Goal: Task Accomplishment & Management: Use online tool/utility

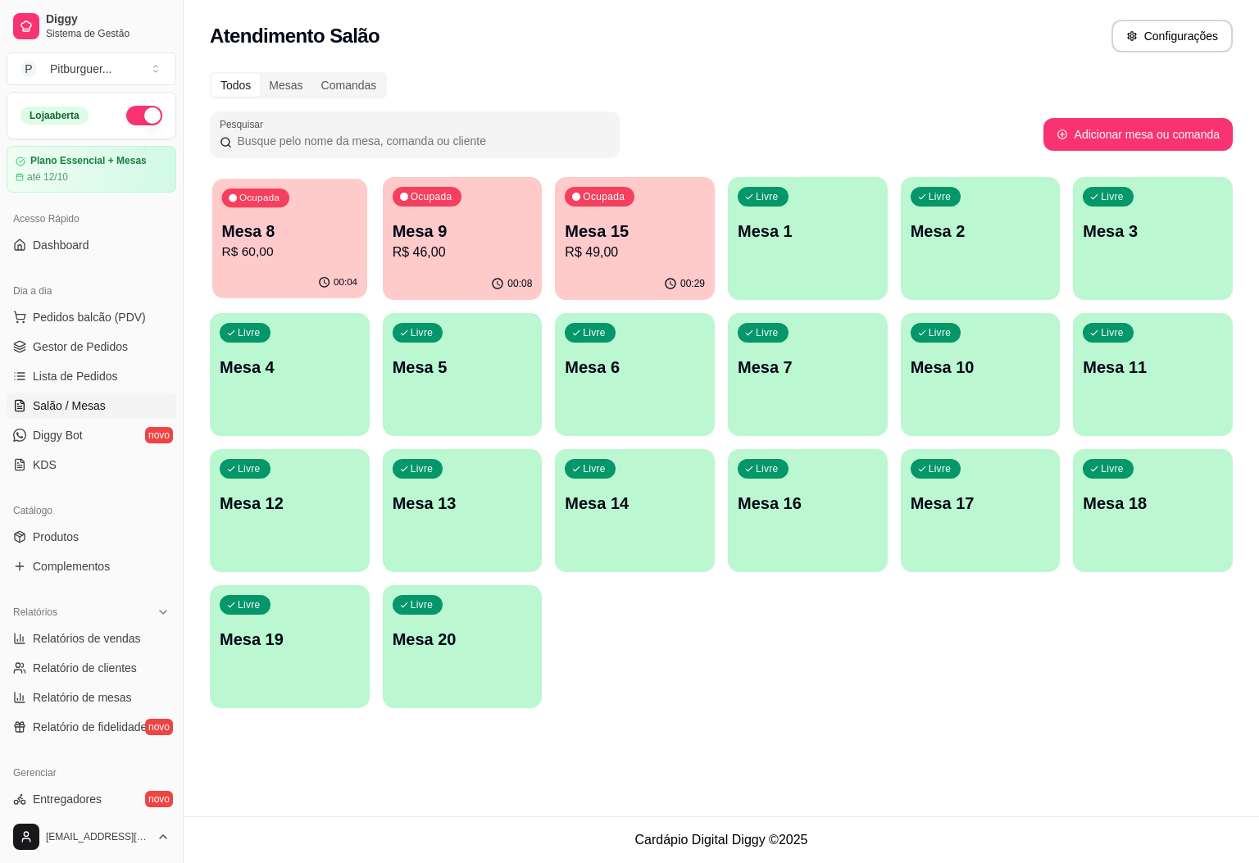
click at [295, 222] on p "Mesa 8" at bounding box center [290, 231] width 136 height 22
click at [403, 207] on div "Ocupada Mesa 9 R$ 46,00" at bounding box center [462, 223] width 155 height 89
click at [655, 227] on p "Mesa 15" at bounding box center [635, 231] width 140 height 23
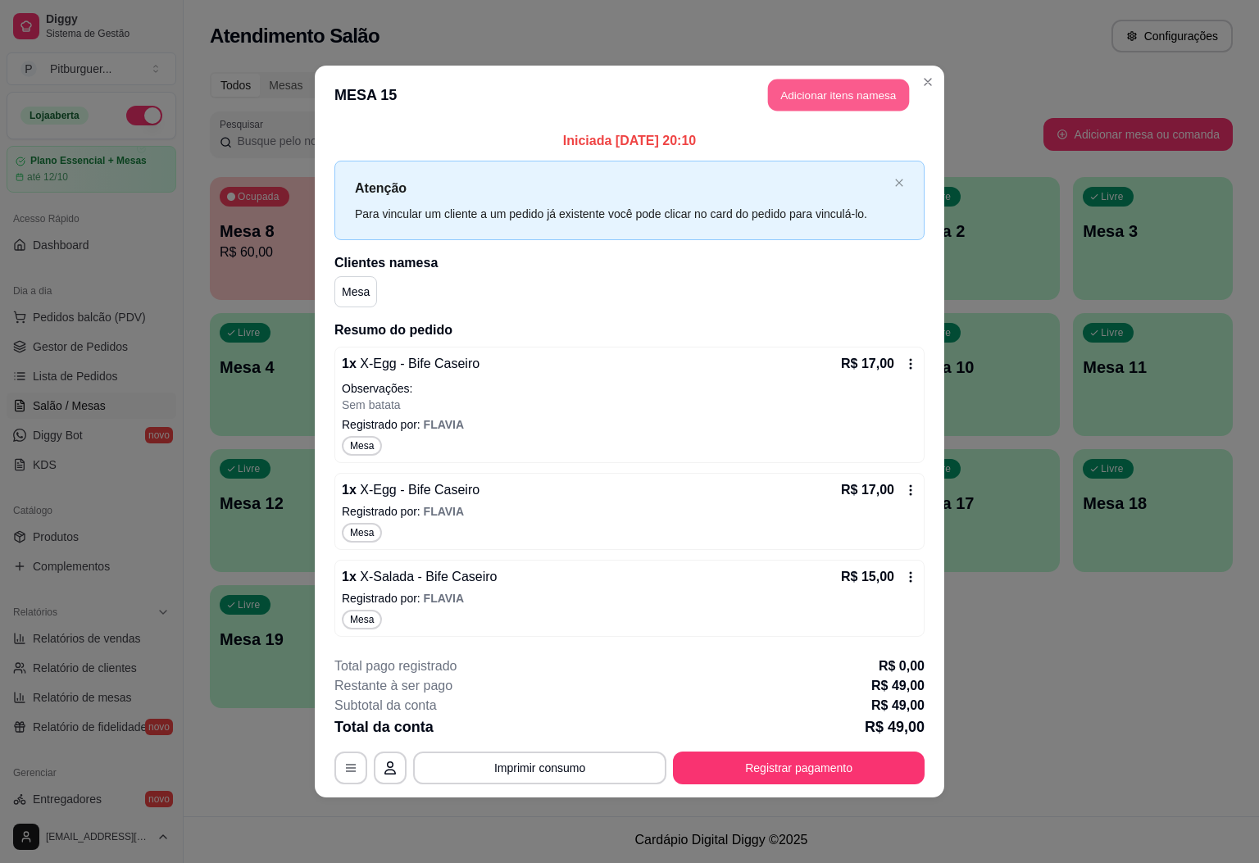
click at [816, 87] on button "Adicionar itens na mesa" at bounding box center [838, 96] width 141 height 32
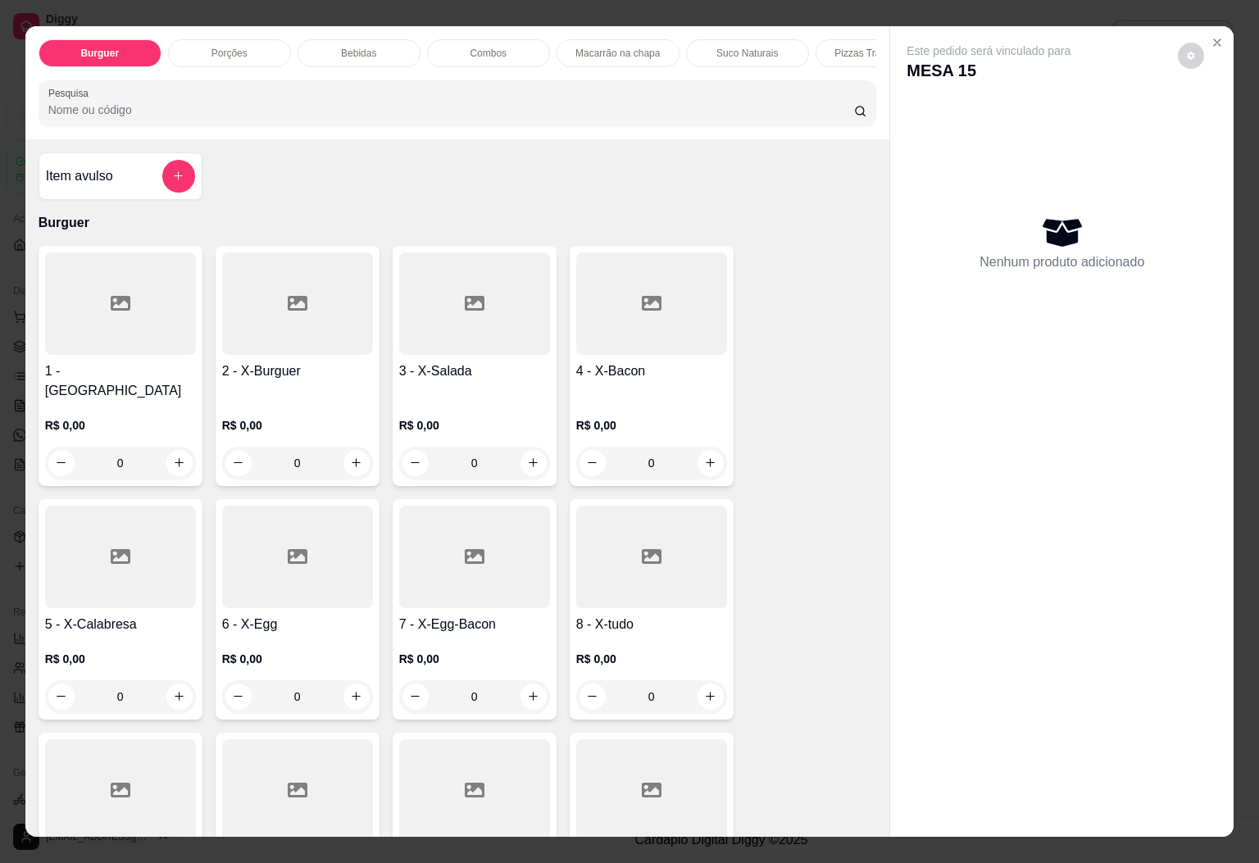
click at [348, 54] on div "Bebidas" at bounding box center [359, 53] width 123 height 28
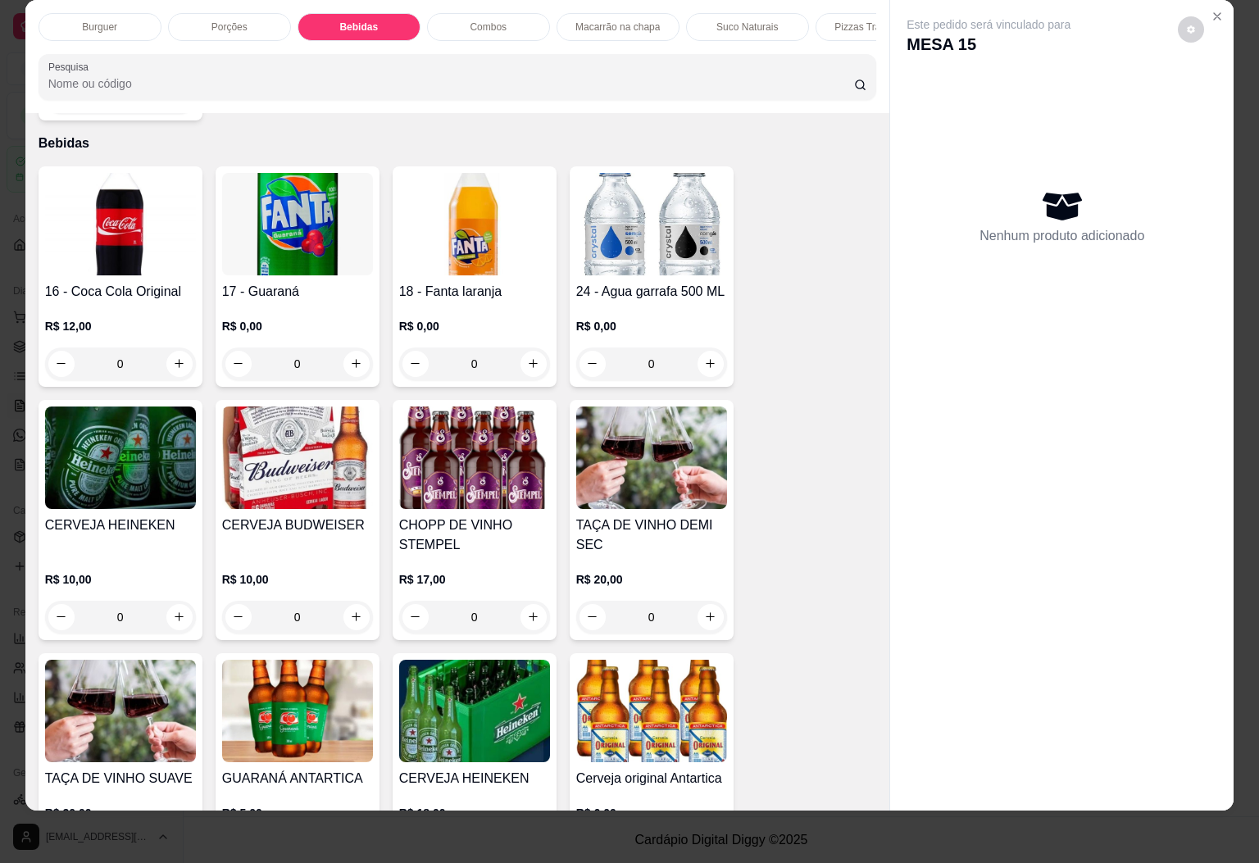
click at [165, 302] on div "R$ 12,00 0" at bounding box center [120, 341] width 151 height 79
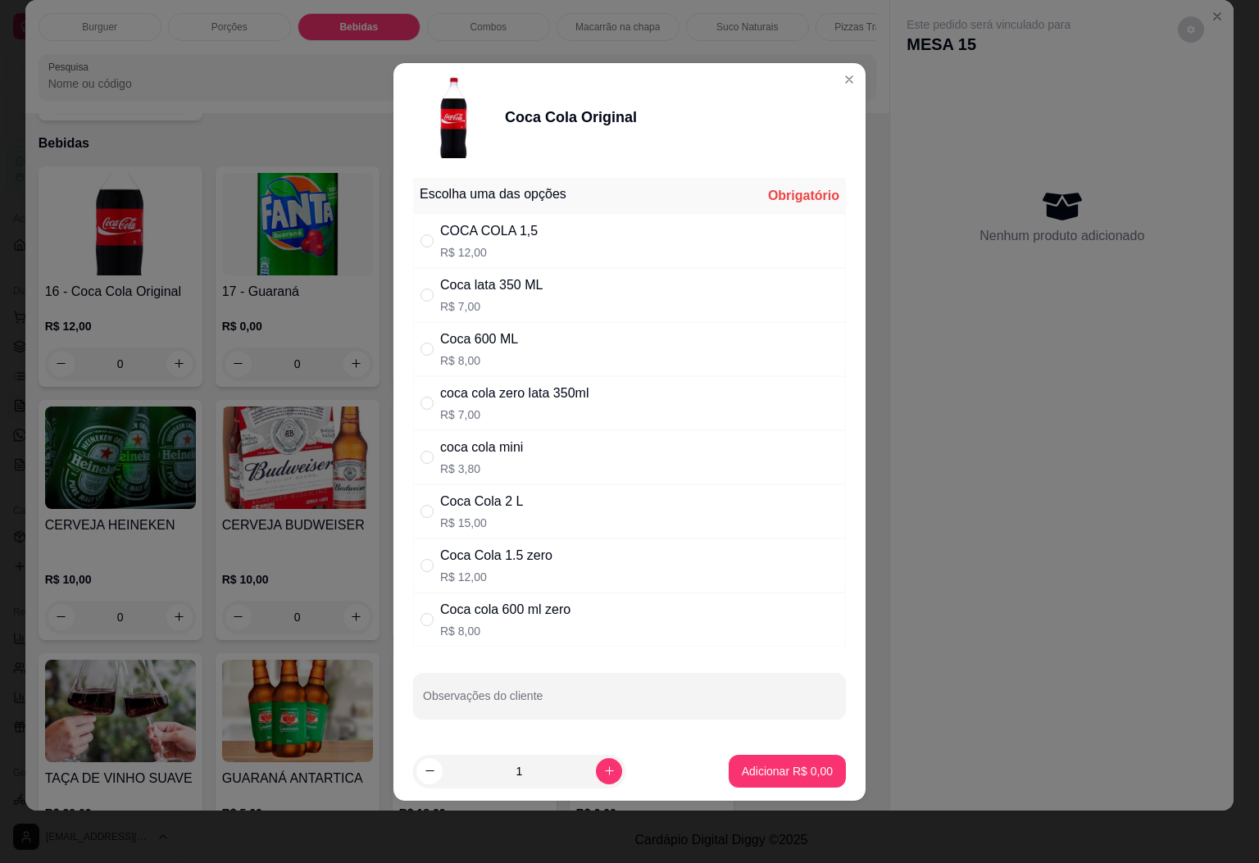
click at [573, 251] on div "COCA COLA 1,5 R$ 12,00" at bounding box center [629, 241] width 433 height 54
radio input "true"
click at [745, 770] on p "Adicionar R$ 12,00" at bounding box center [784, 771] width 95 height 16
type input "1"
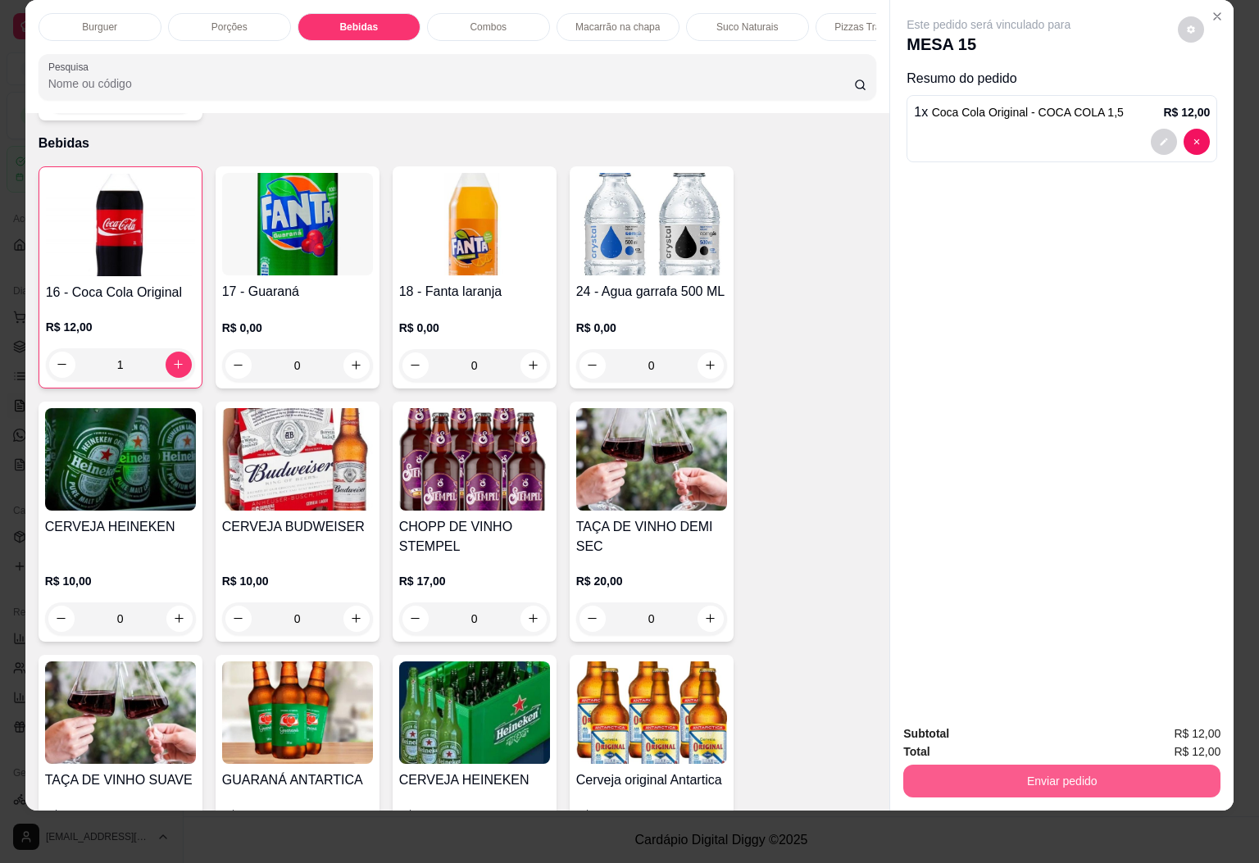
click at [989, 765] on button "Enviar pedido" at bounding box center [1061, 781] width 317 height 33
click at [1149, 721] on button "Enviar pedido" at bounding box center [1175, 722] width 93 height 31
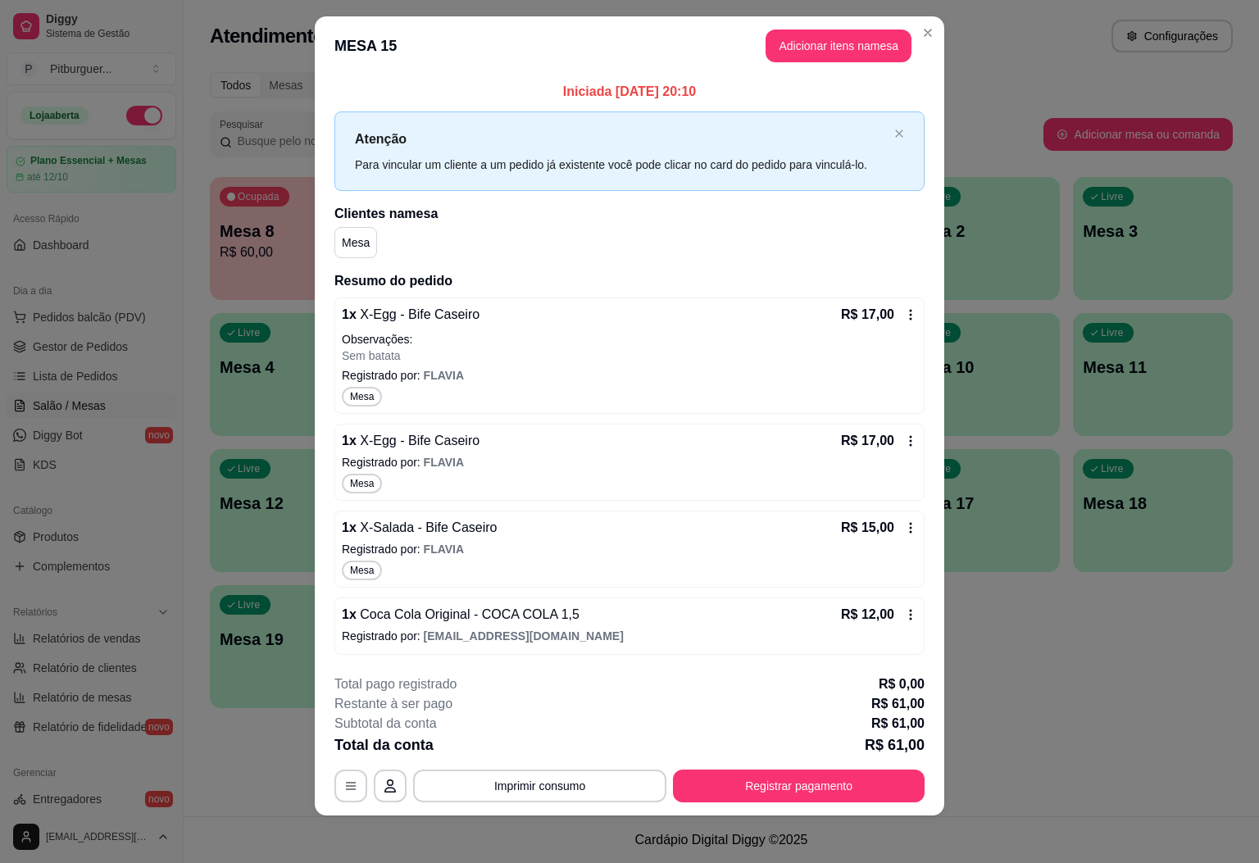
scroll to position [23, 0]
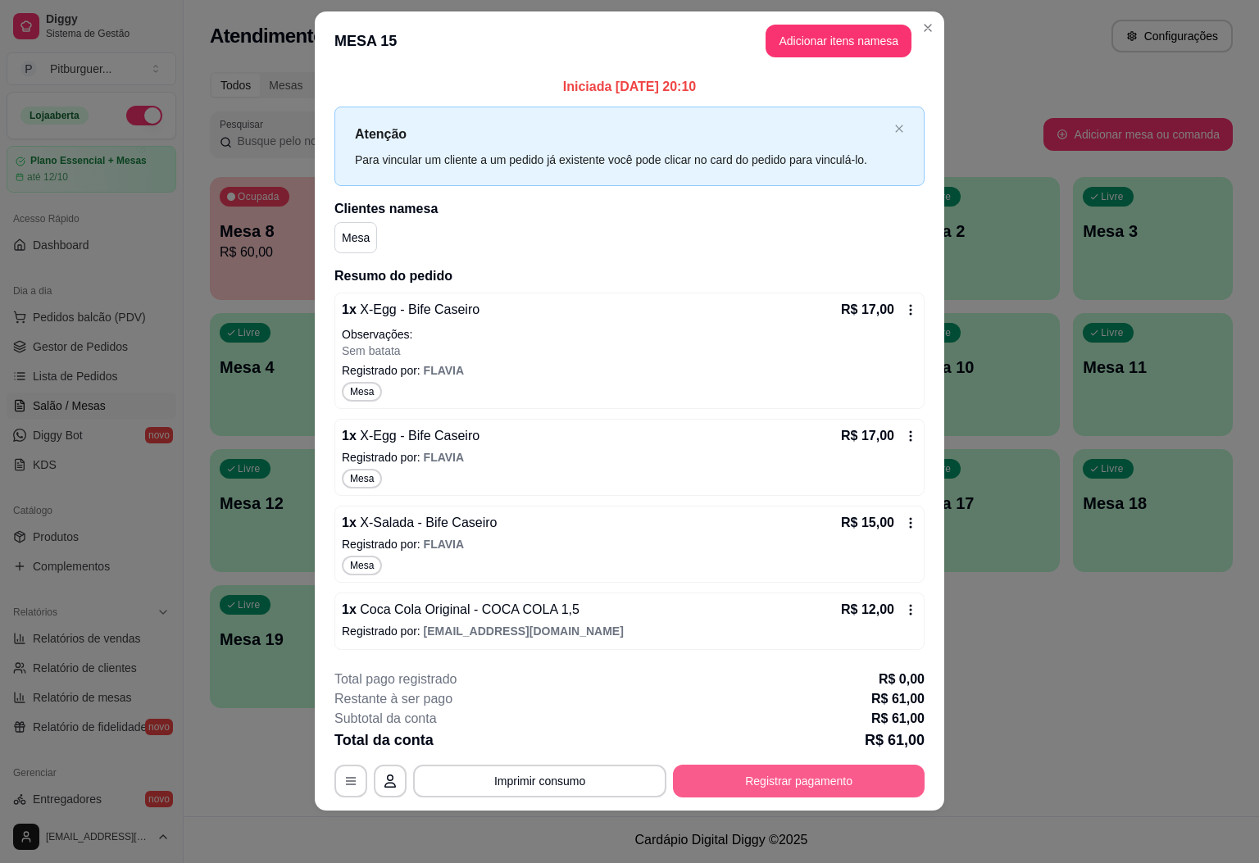
click at [852, 773] on button "Registrar pagamento" at bounding box center [799, 781] width 252 height 33
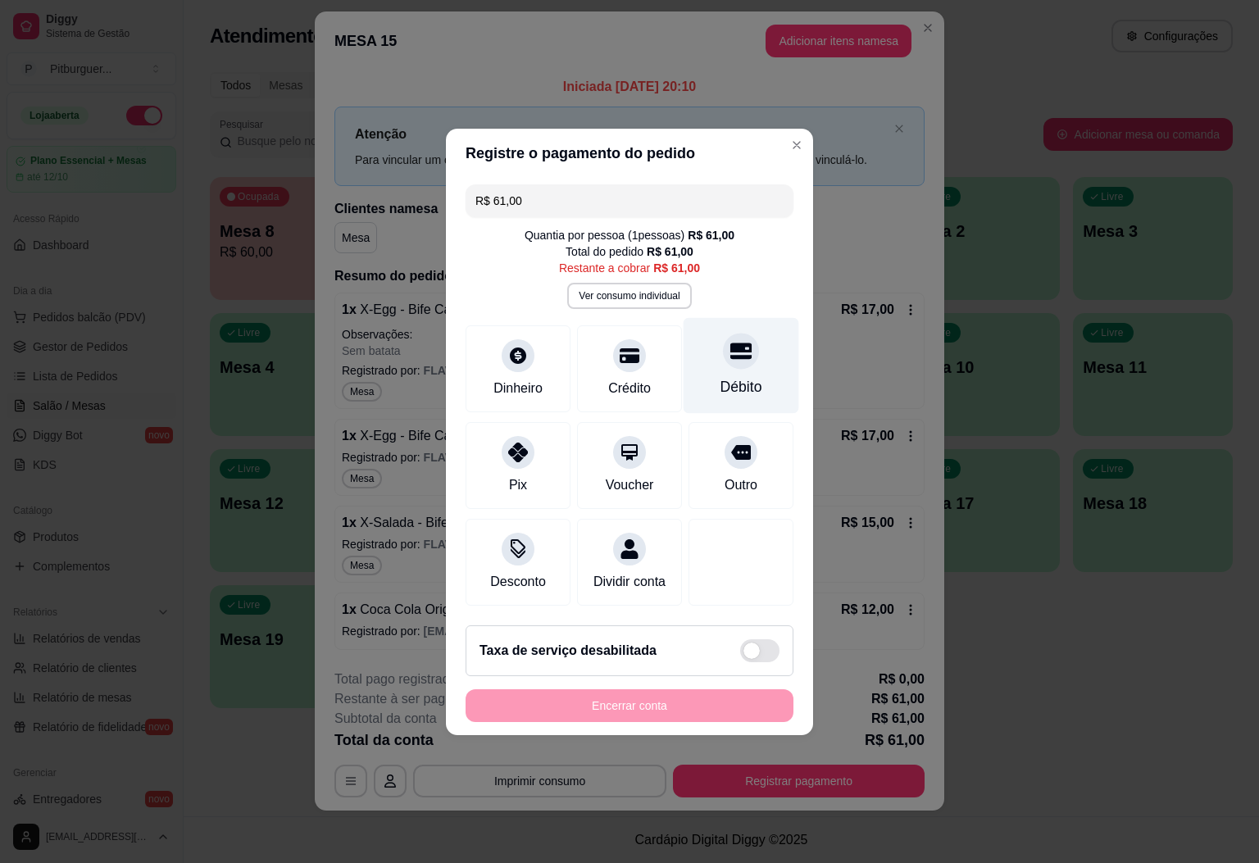
click at [730, 343] on icon at bounding box center [740, 350] width 21 height 21
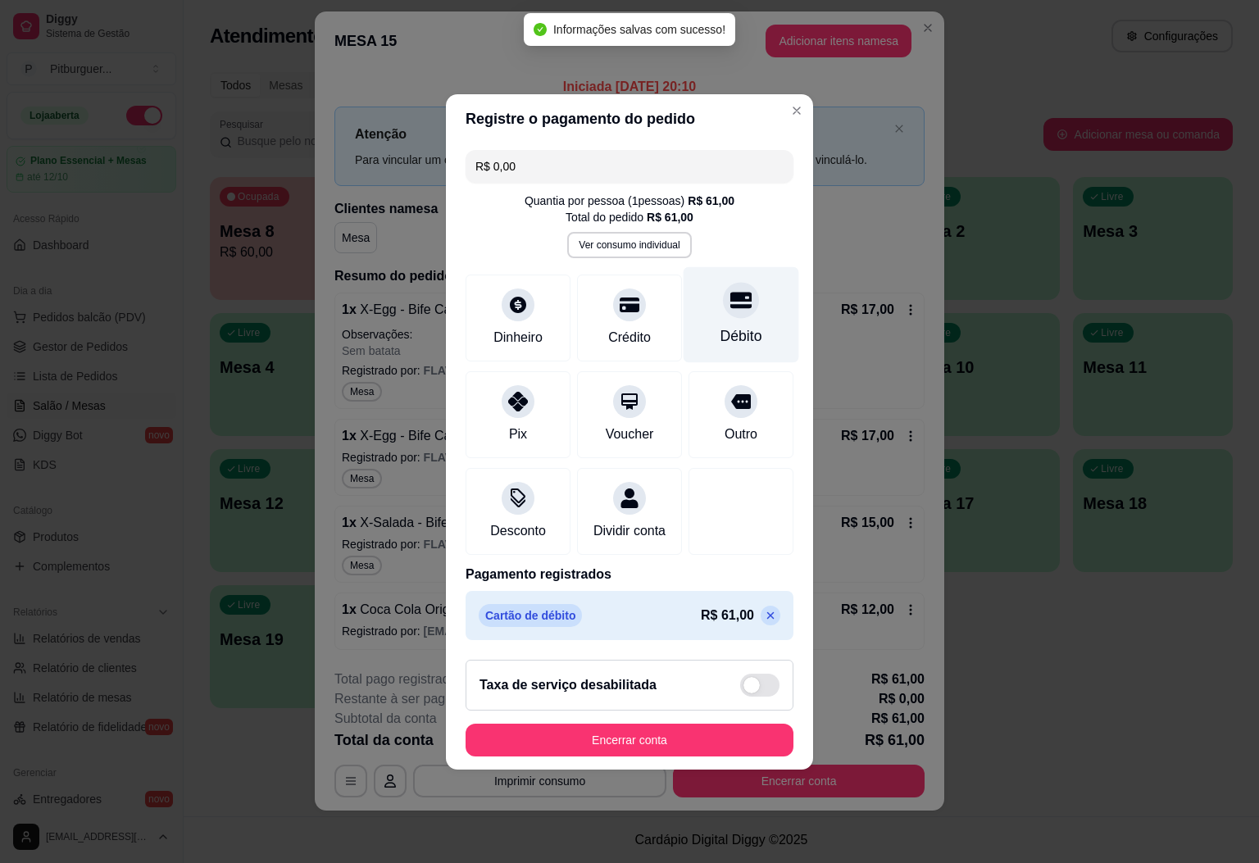
type input "R$ 0,00"
click at [723, 285] on div at bounding box center [741, 300] width 36 height 36
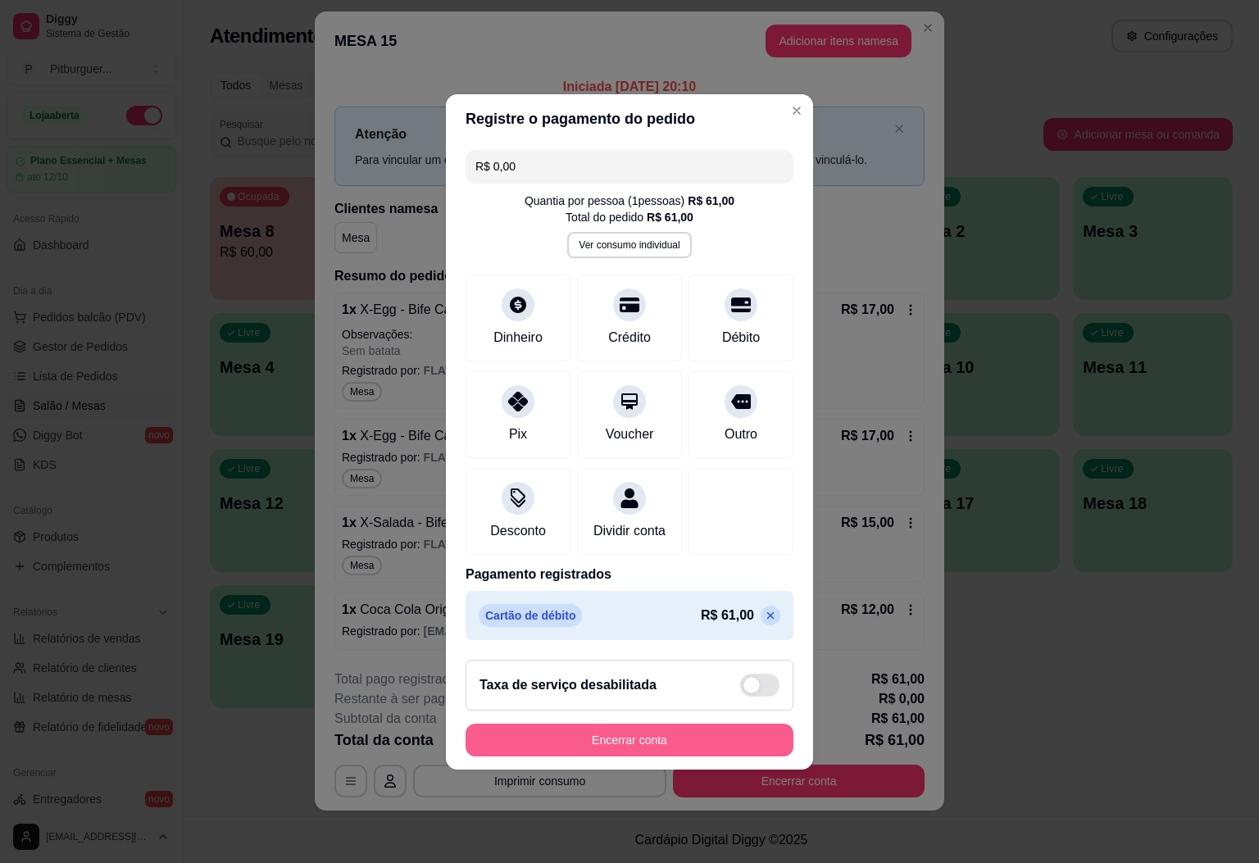
click at [590, 741] on button "Encerrar conta" at bounding box center [630, 740] width 328 height 33
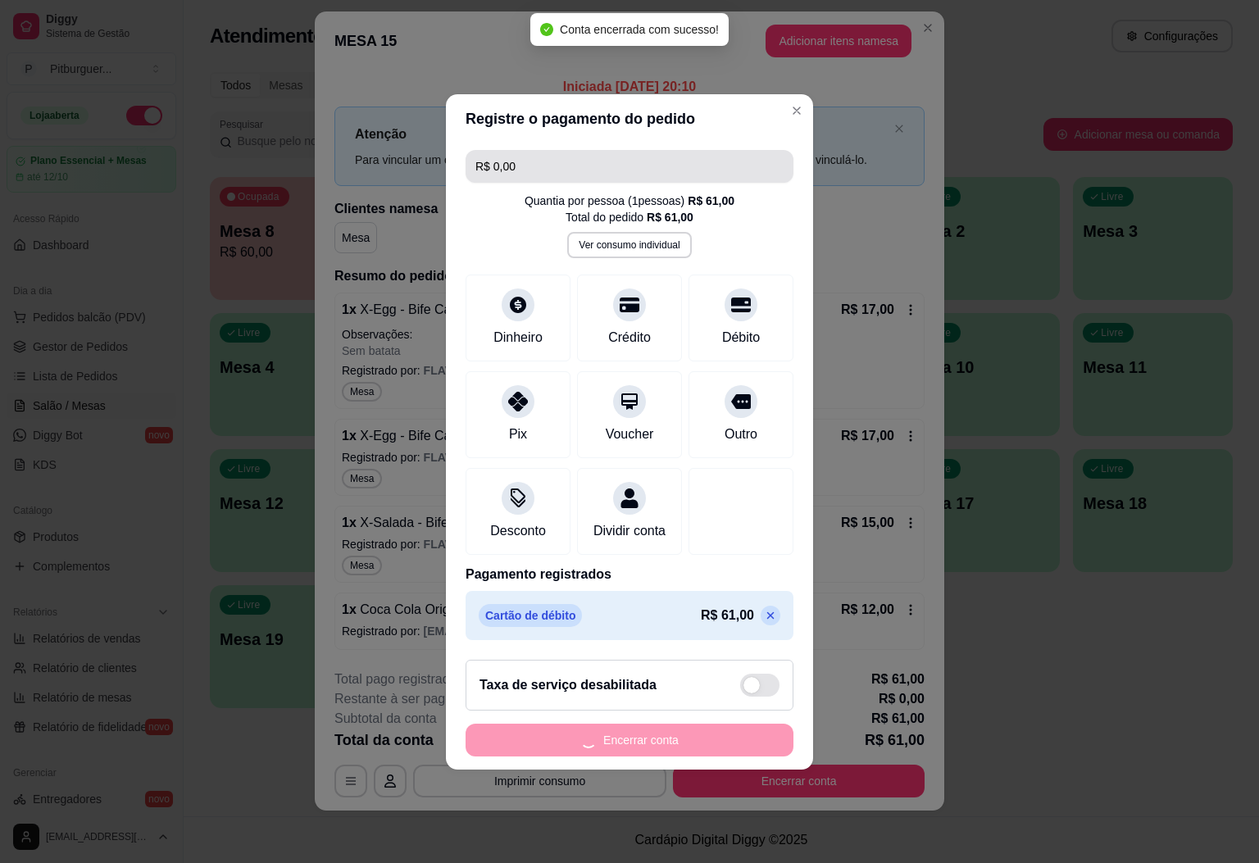
scroll to position [0, 0]
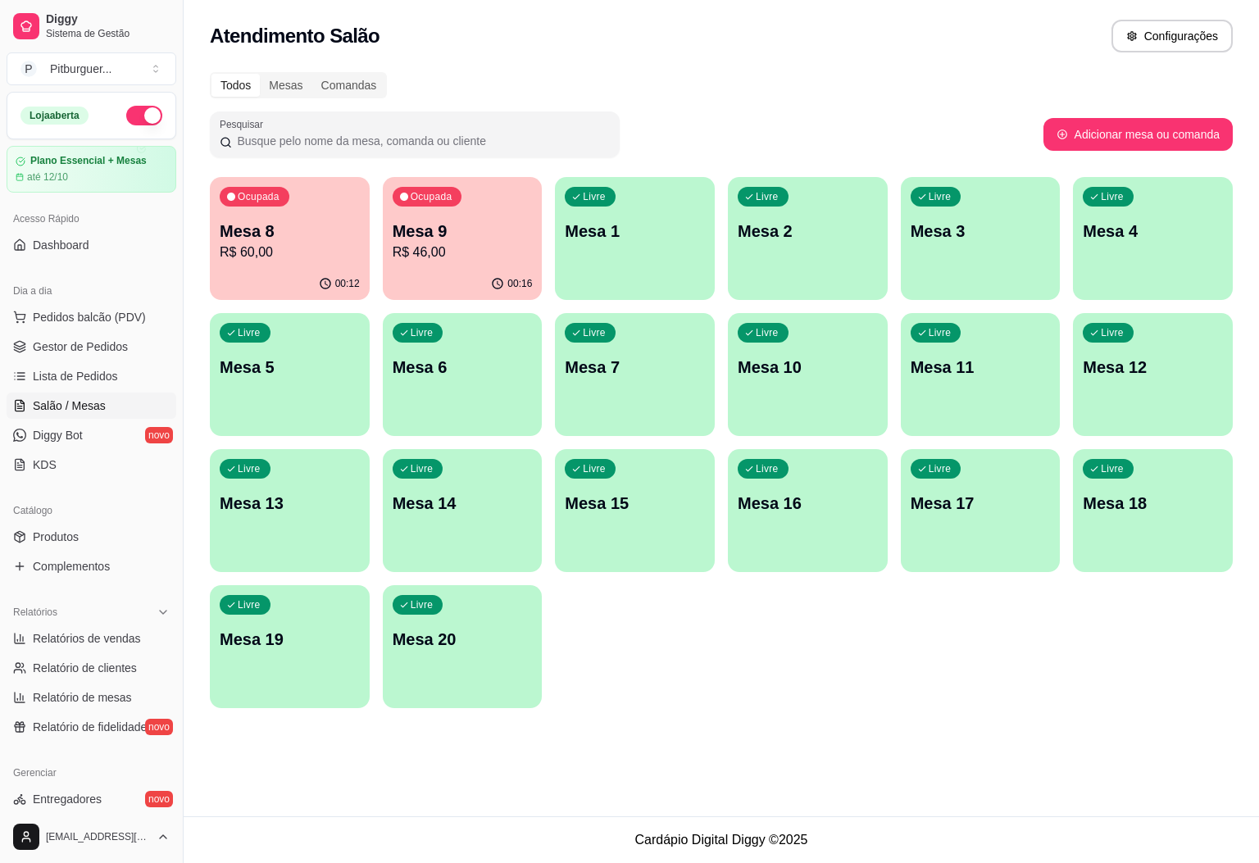
click at [480, 236] on p "Mesa 9" at bounding box center [463, 231] width 140 height 23
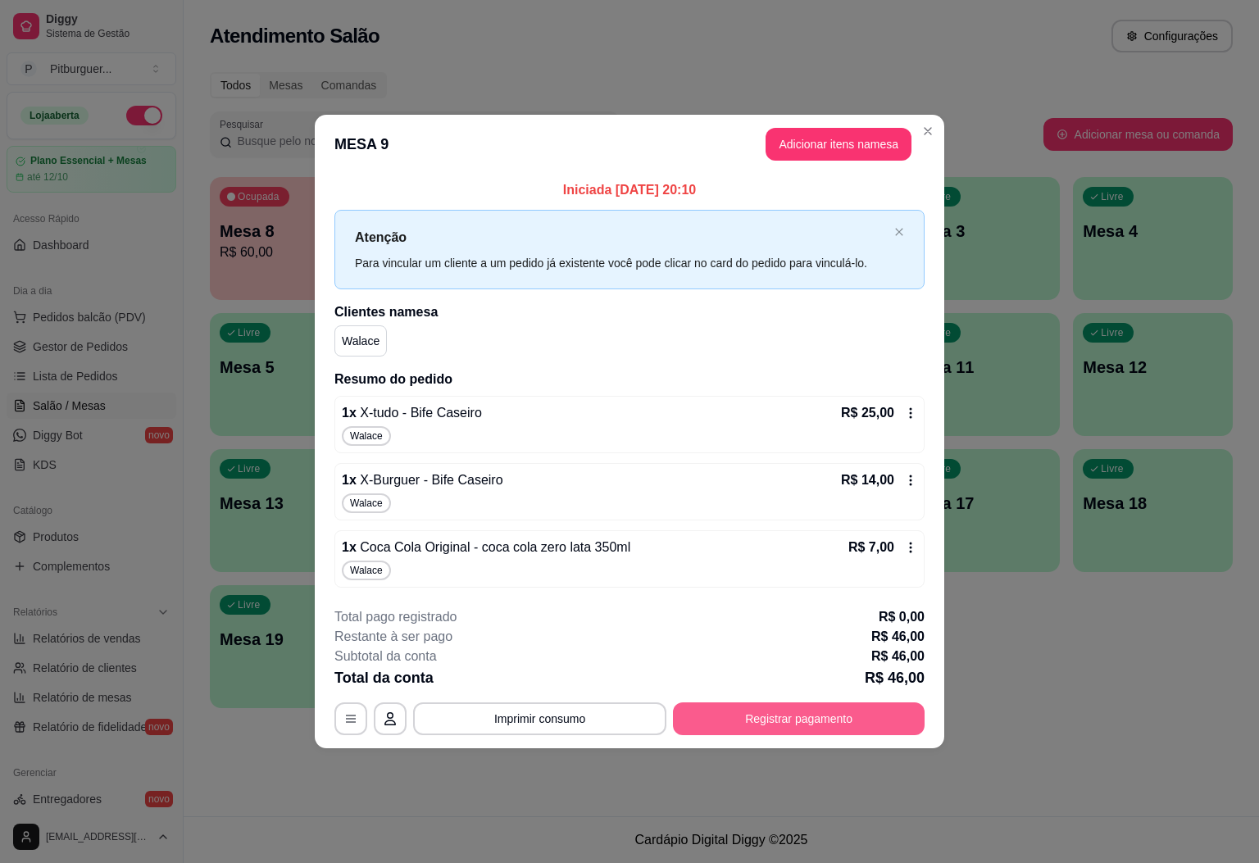
click at [797, 720] on button "Registrar pagamento" at bounding box center [799, 718] width 252 height 33
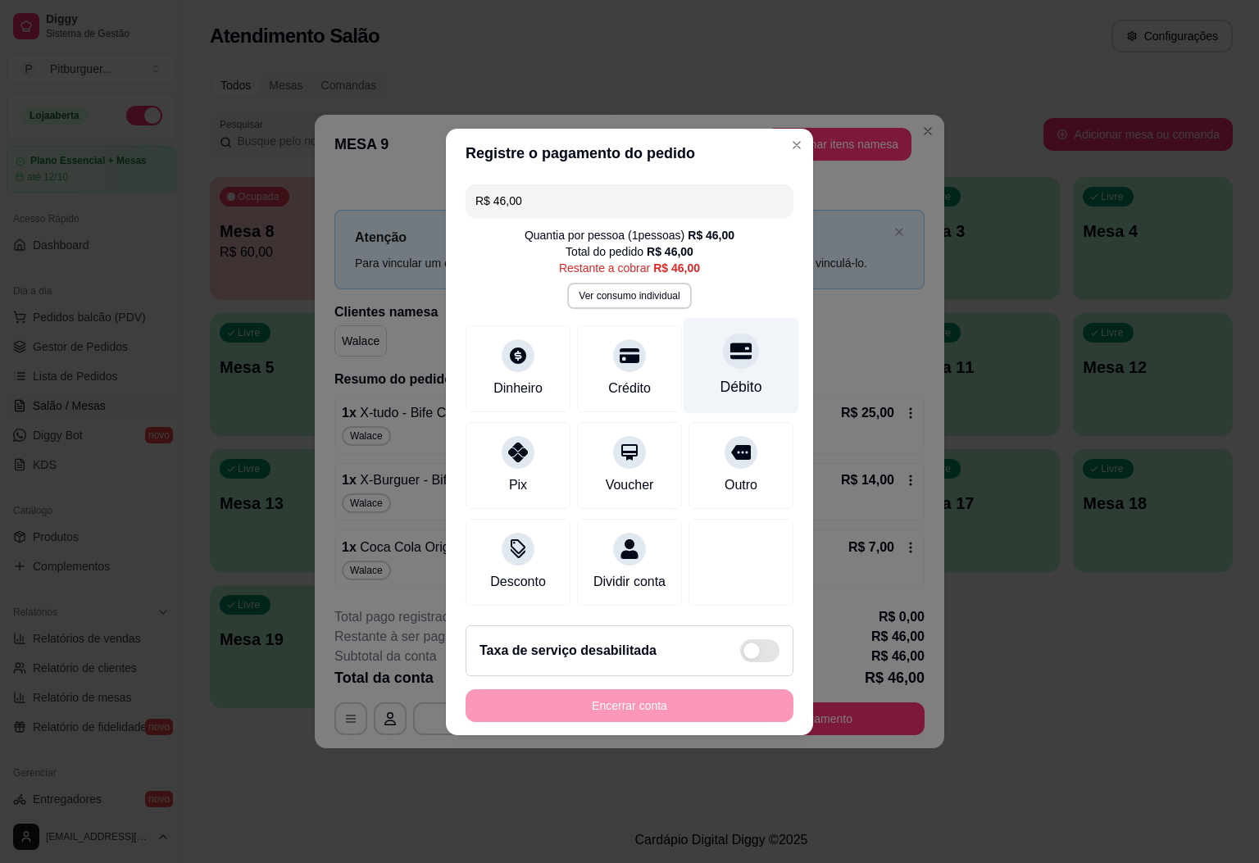
click at [713, 357] on div "Débito" at bounding box center [742, 365] width 116 height 96
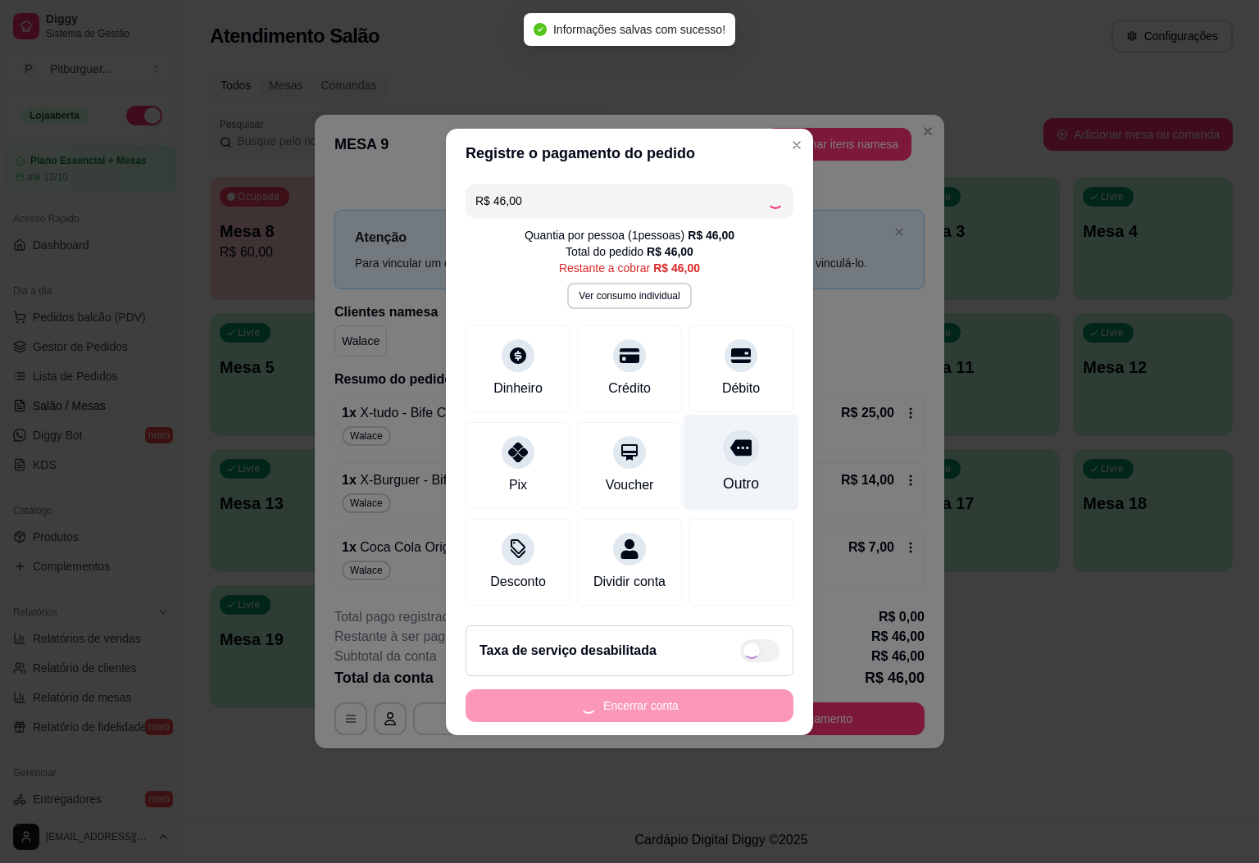
type input "R$ 0,00"
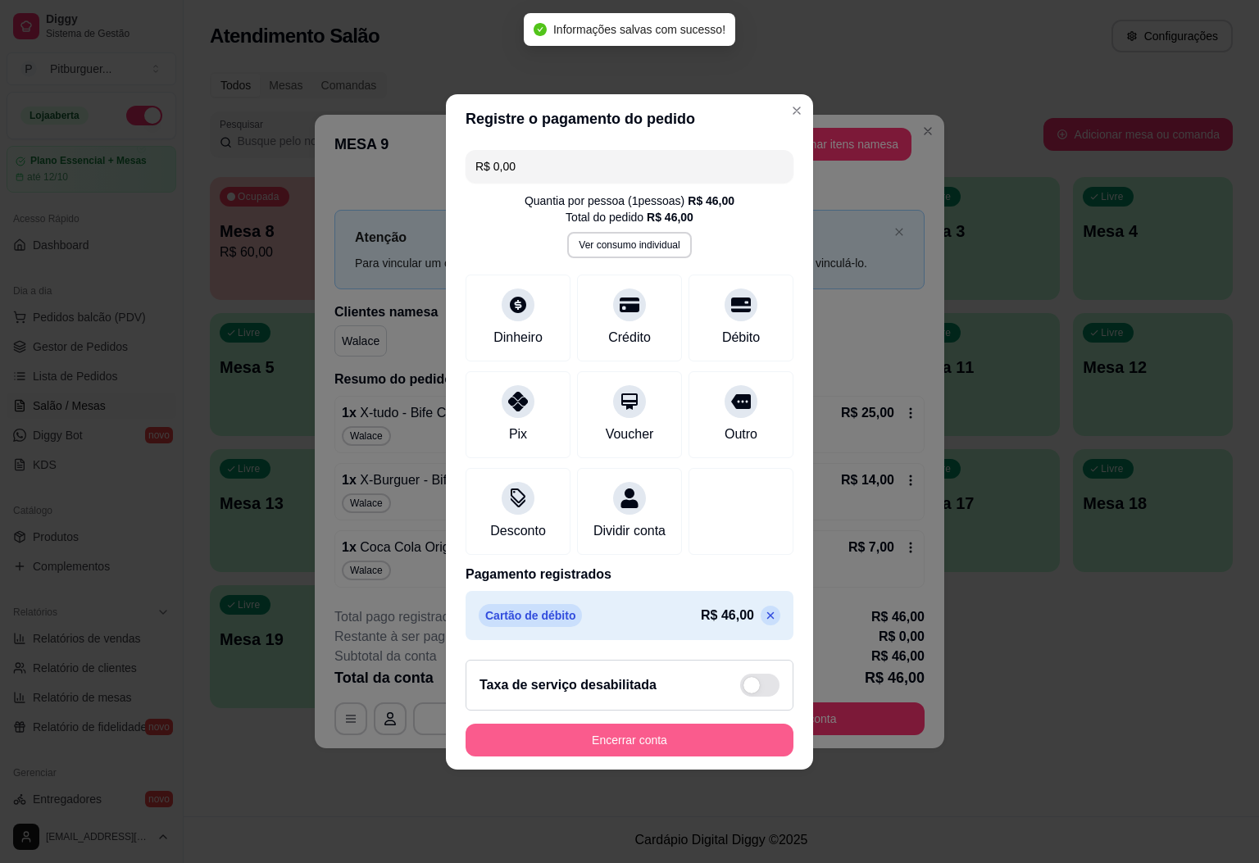
click at [643, 735] on button "Encerrar conta" at bounding box center [630, 740] width 328 height 33
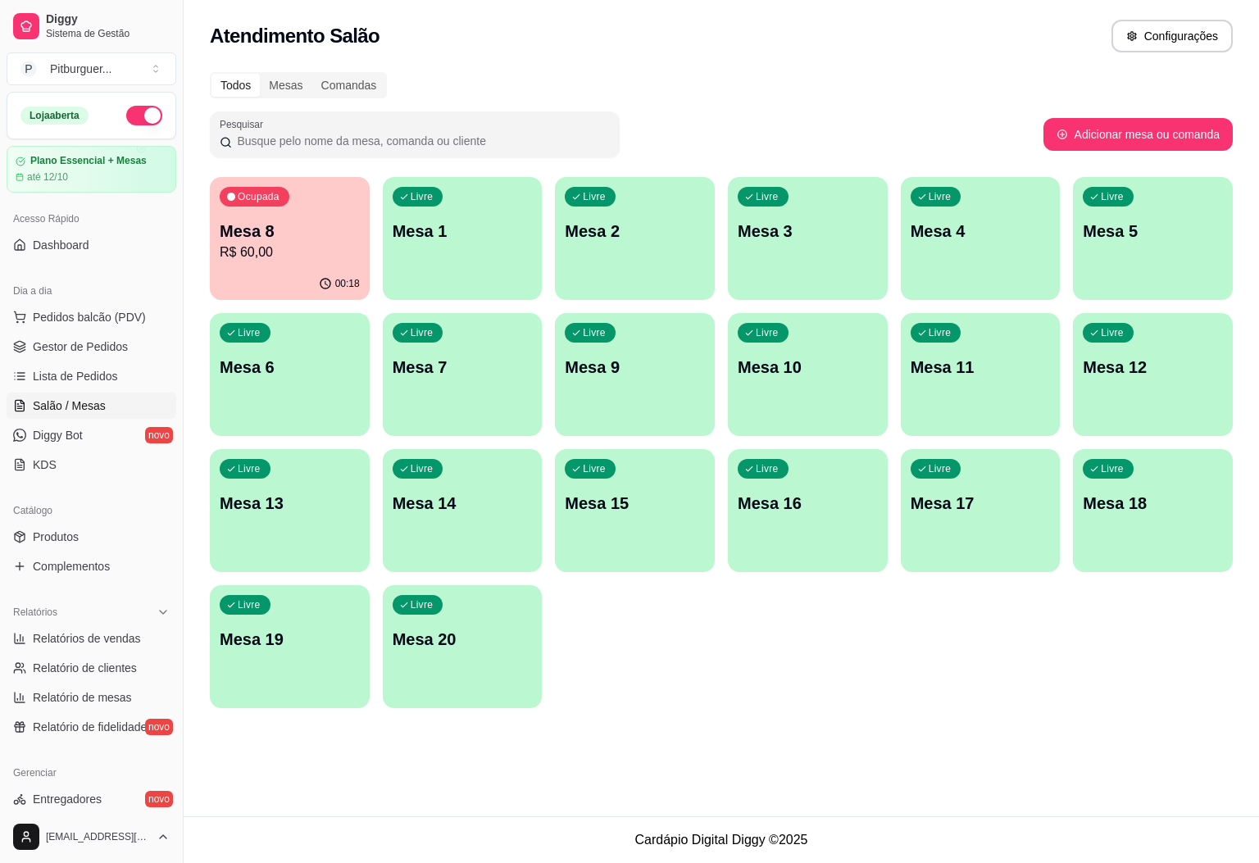
click at [244, 281] on div "00:18" at bounding box center [290, 284] width 160 height 32
click at [229, 234] on p "Mesa 8" at bounding box center [290, 231] width 136 height 22
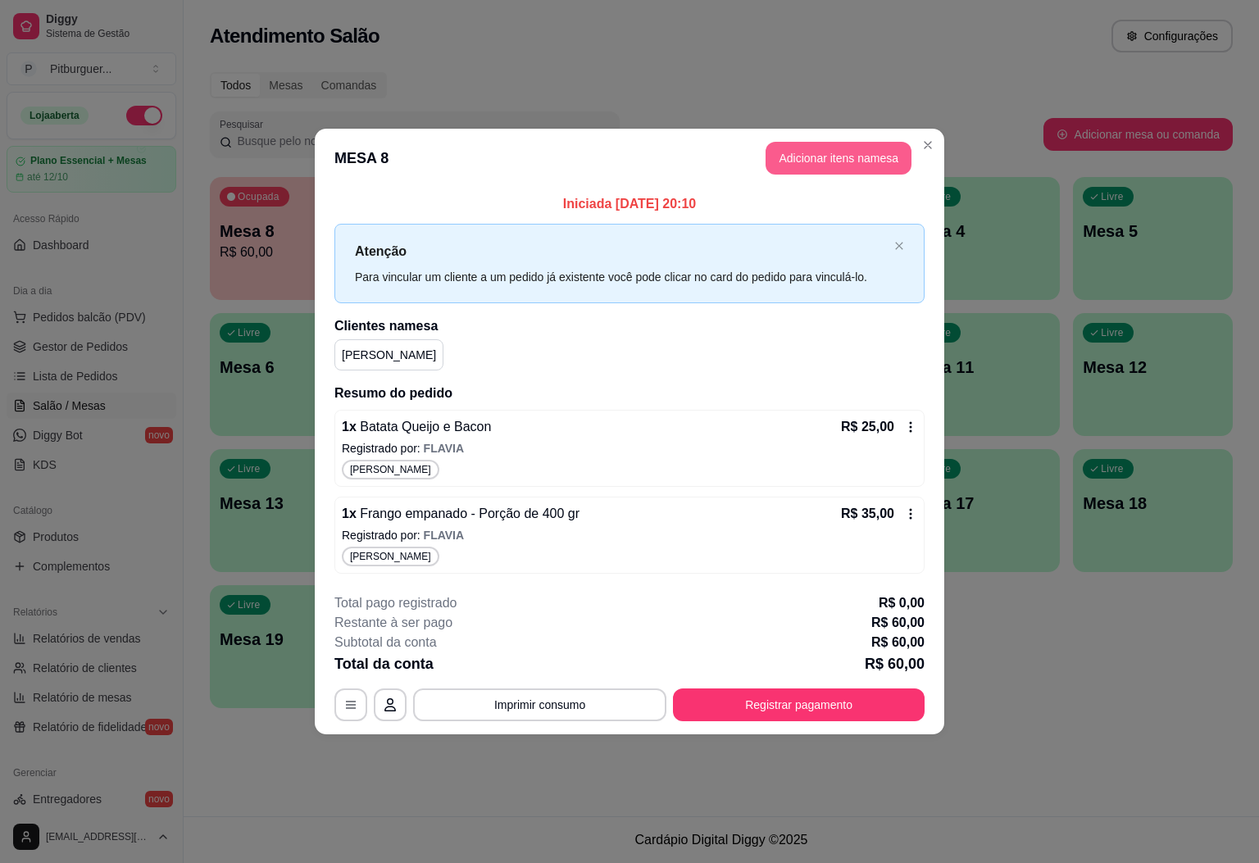
click at [864, 158] on button "Adicionar itens na mesa" at bounding box center [839, 158] width 146 height 33
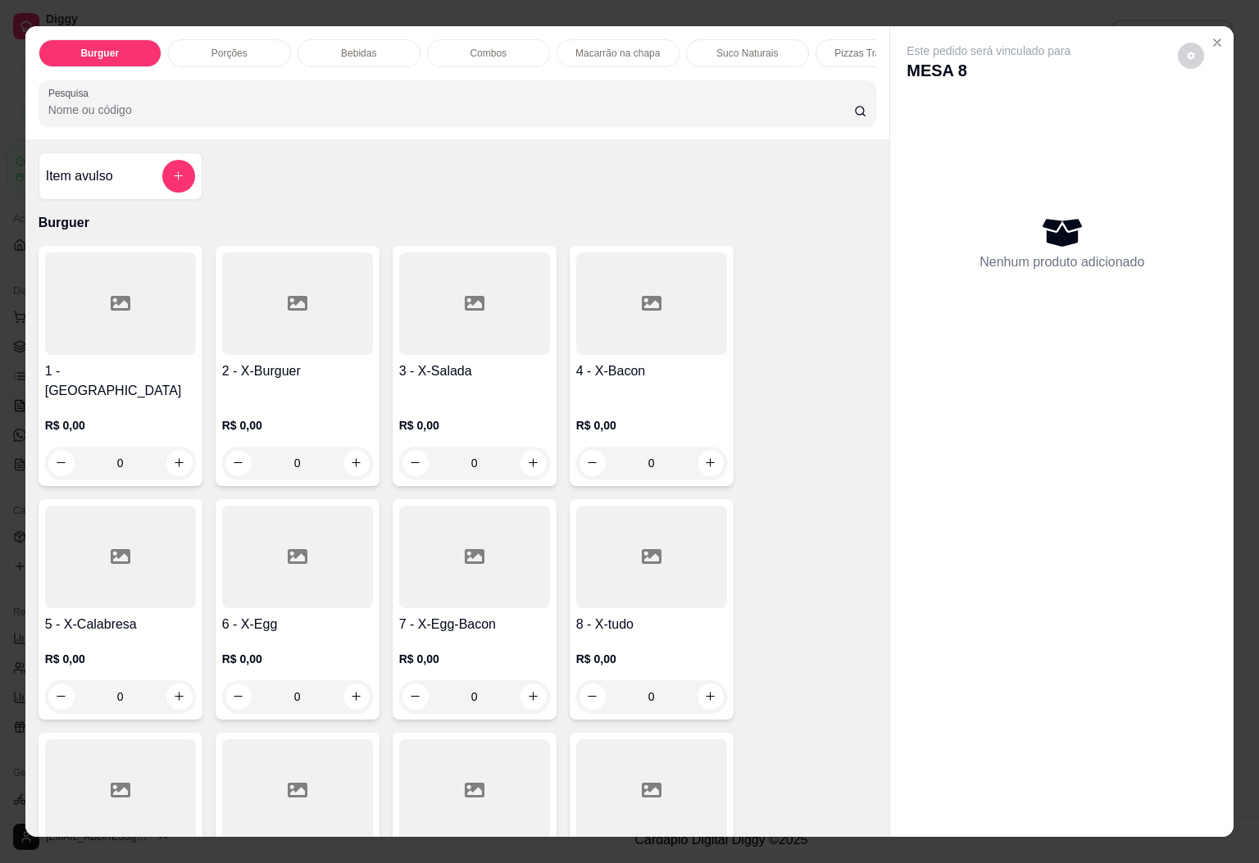
click at [325, 42] on div "Bebidas" at bounding box center [359, 53] width 123 height 28
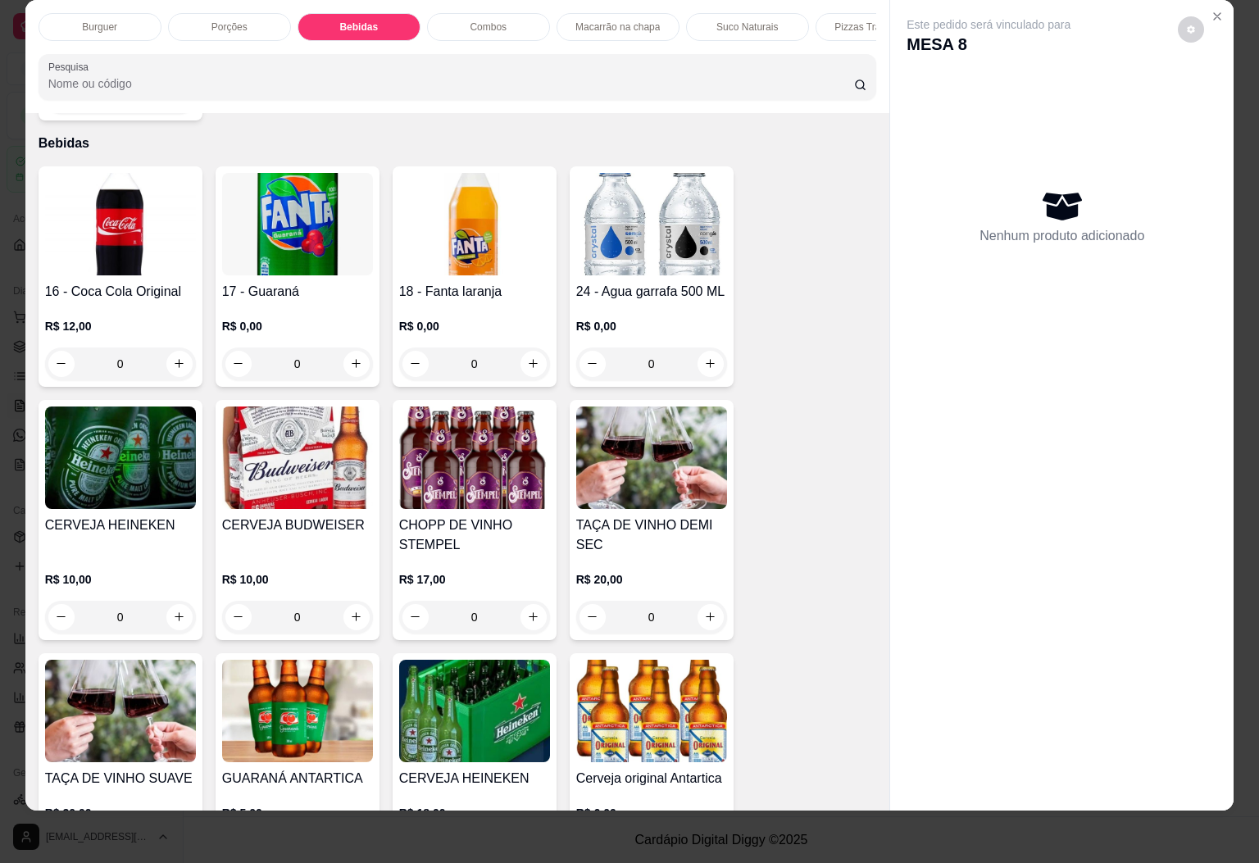
click at [452, 190] on img at bounding box center [474, 224] width 151 height 102
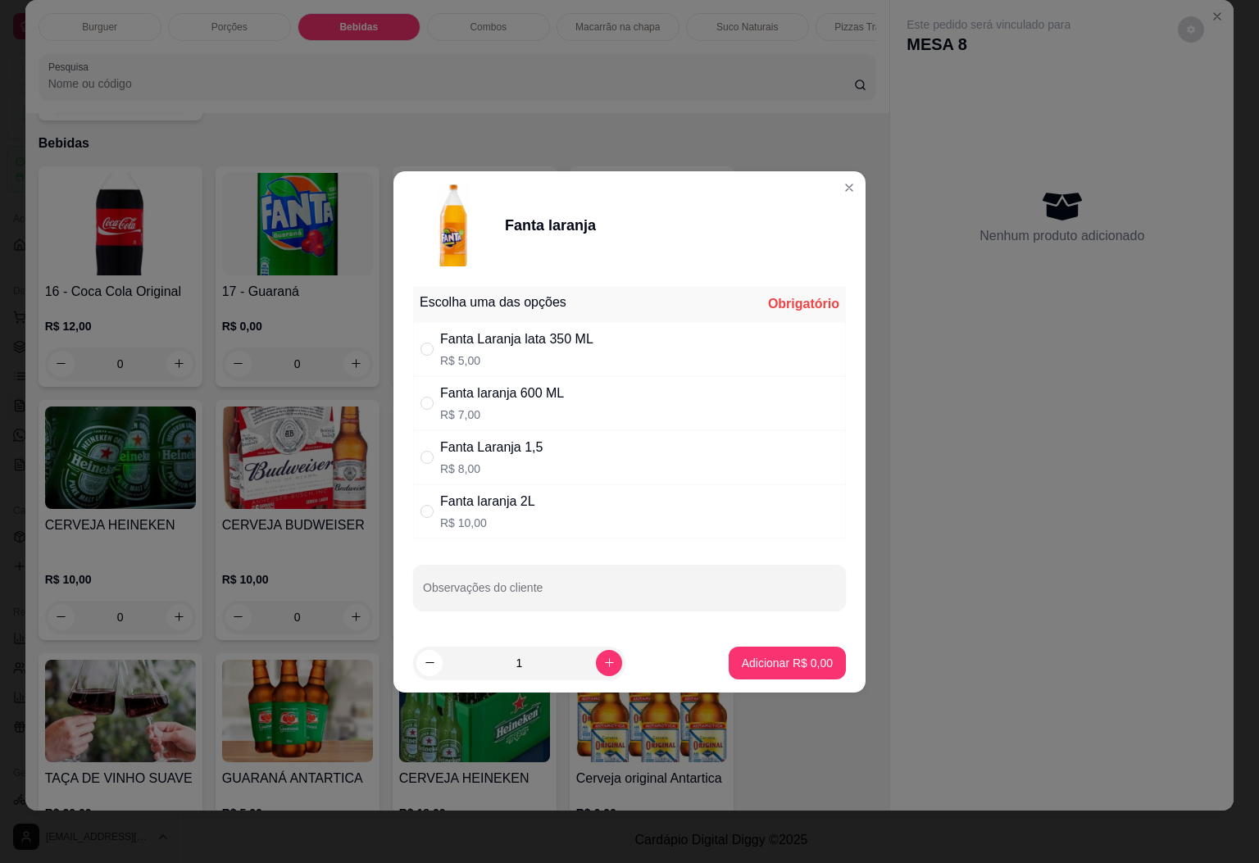
click at [526, 404] on div "Fanta laranja 600 ML R$ 7,00" at bounding box center [502, 403] width 124 height 39
radio input "true"
click at [775, 661] on p "Adicionar R$ 7,00" at bounding box center [787, 663] width 91 height 16
type input "1"
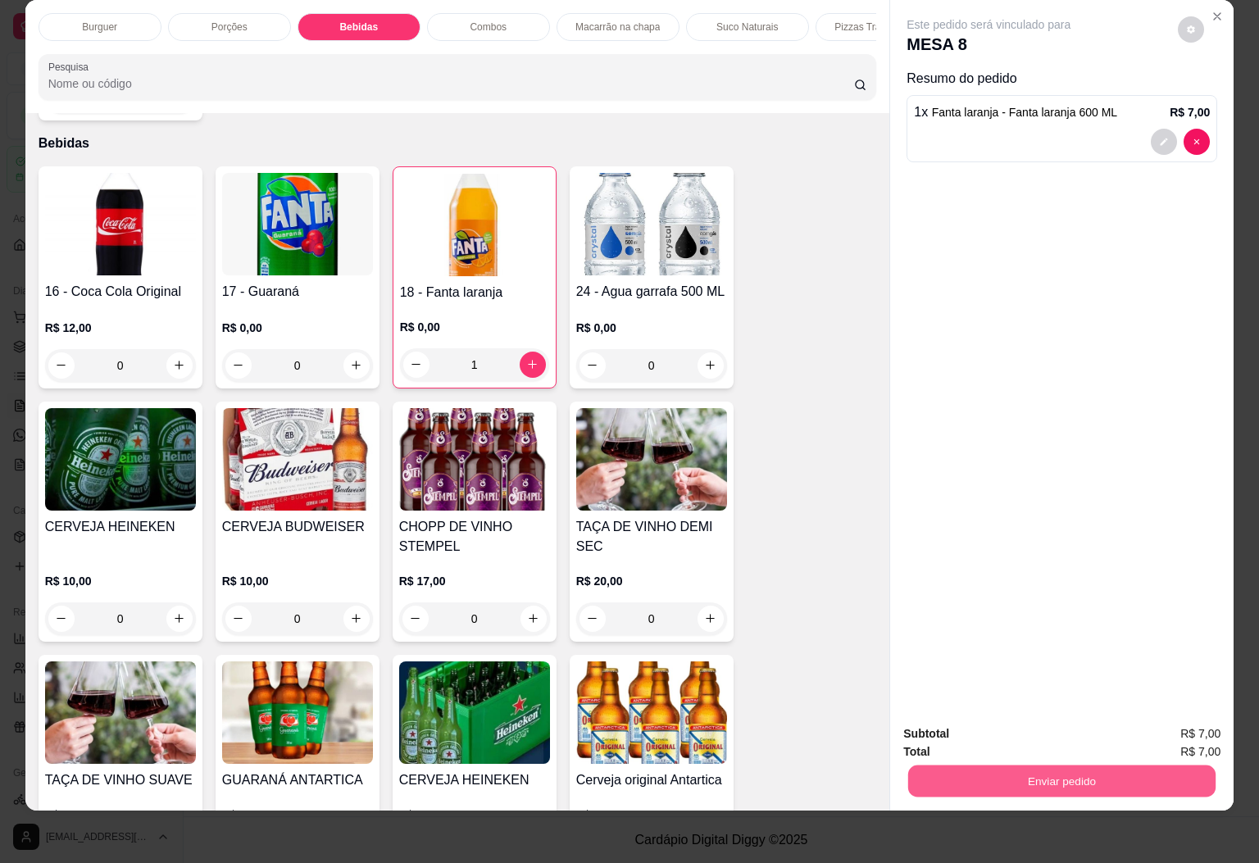
click at [1011, 766] on button "Enviar pedido" at bounding box center [1061, 782] width 307 height 32
click at [1212, 714] on button "Enviar pedido" at bounding box center [1175, 722] width 93 height 31
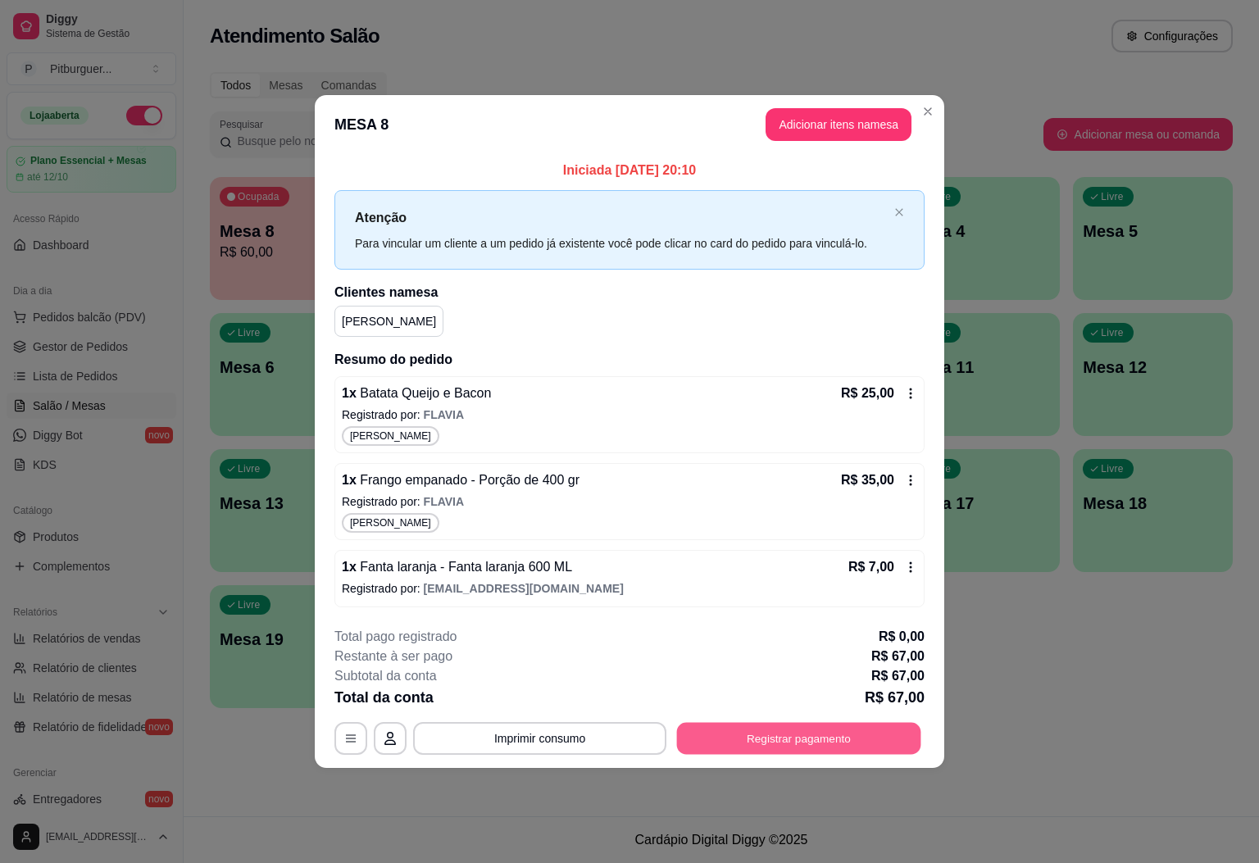
click at [802, 731] on button "Registrar pagamento" at bounding box center [799, 739] width 244 height 32
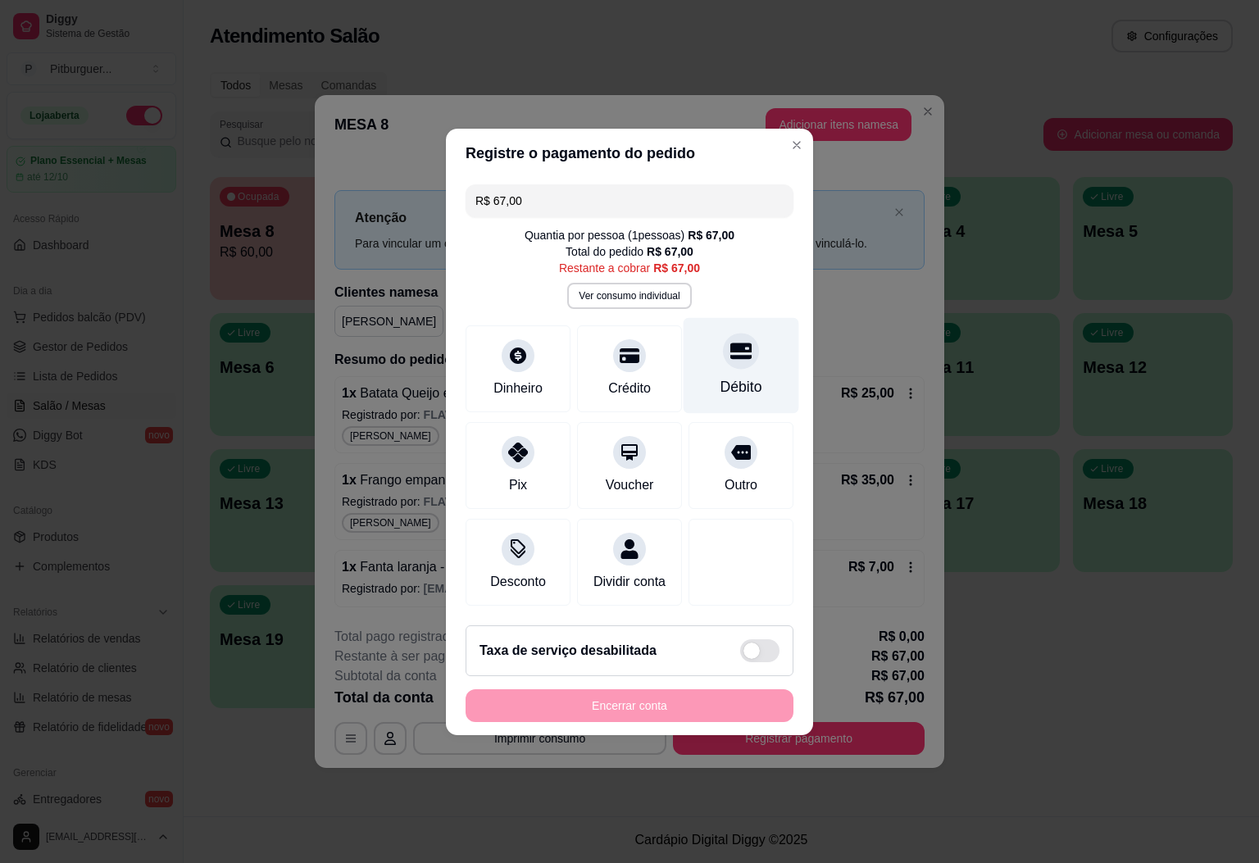
click at [724, 376] on div "Débito" at bounding box center [741, 386] width 42 height 21
type input "R$ 0,00"
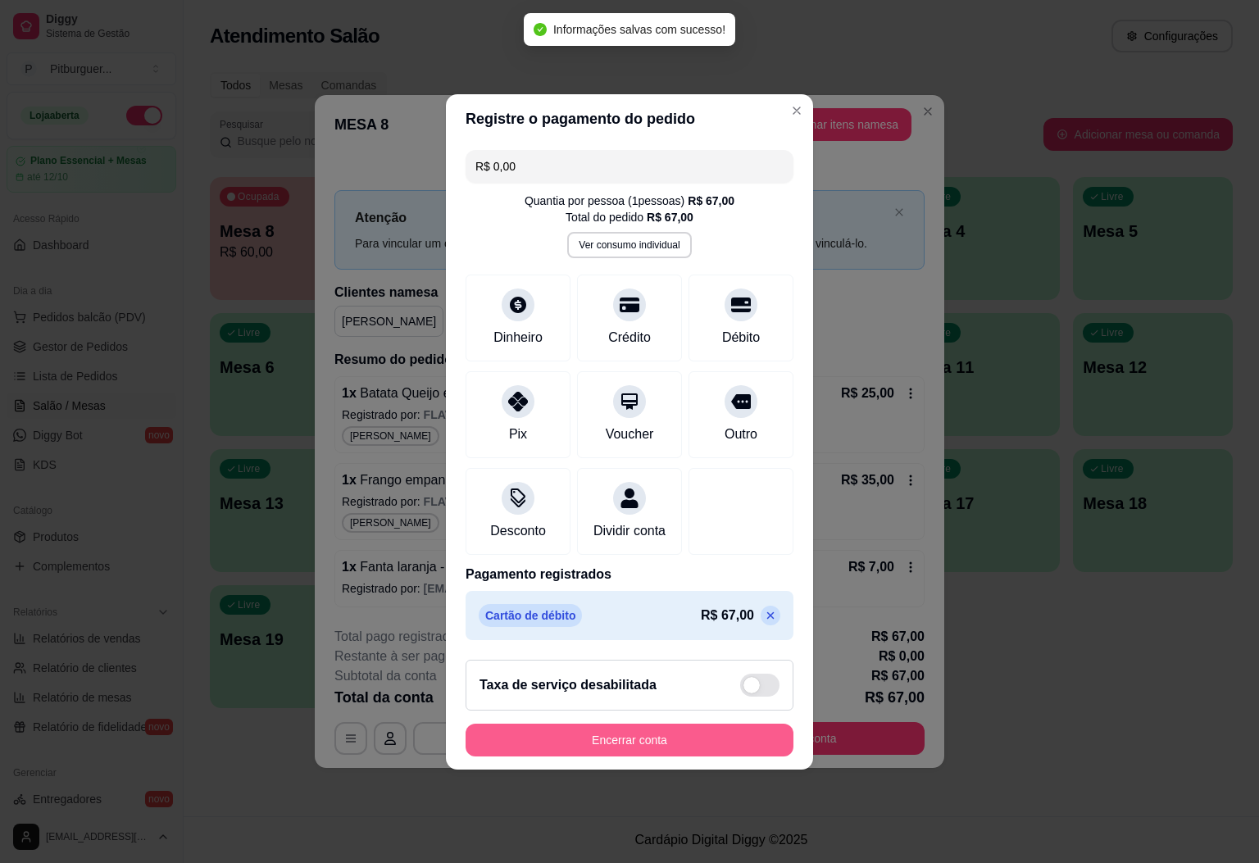
click at [670, 750] on button "Encerrar conta" at bounding box center [630, 740] width 328 height 33
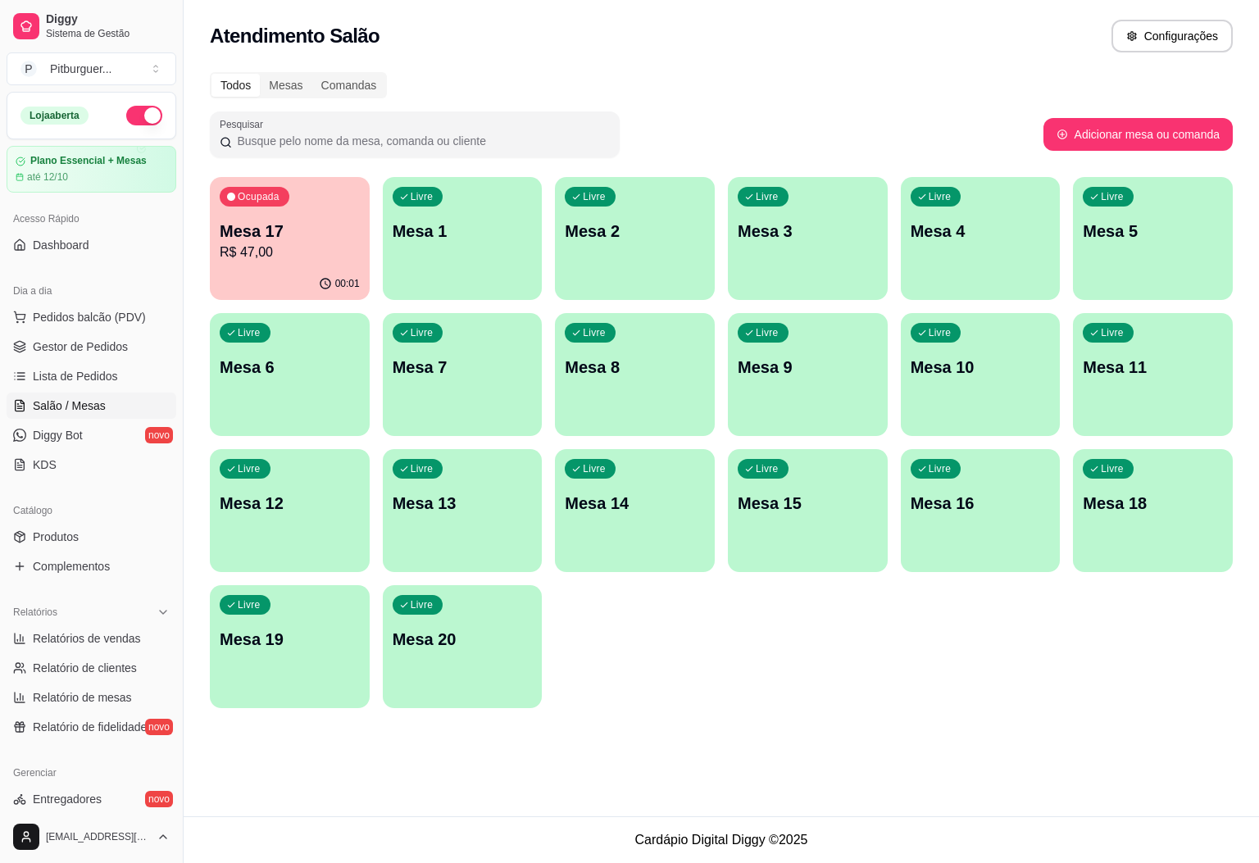
click at [273, 243] on p "R$ 47,00" at bounding box center [290, 253] width 140 height 20
